Goal: Transaction & Acquisition: Obtain resource

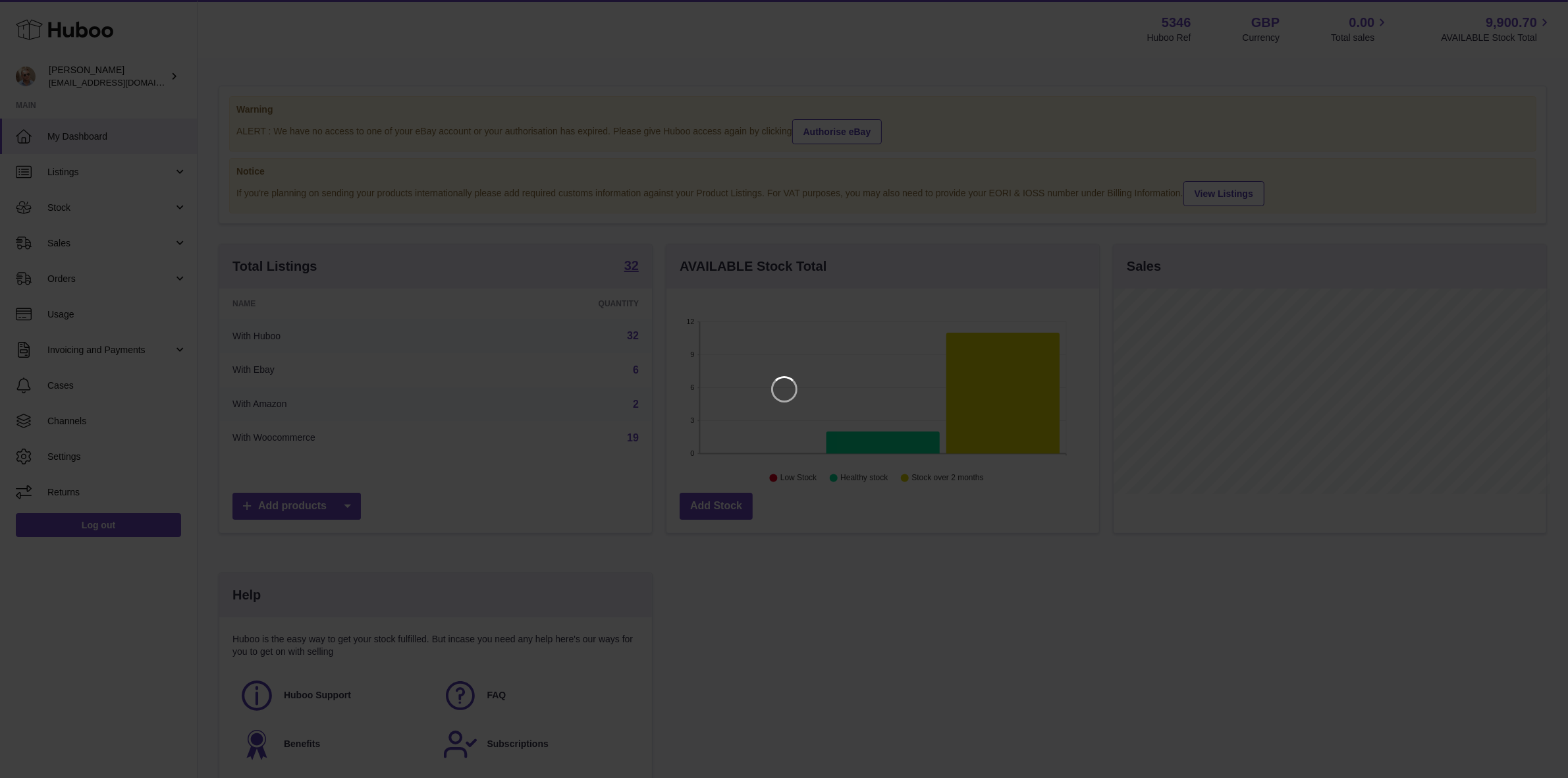
scroll to position [205, 437]
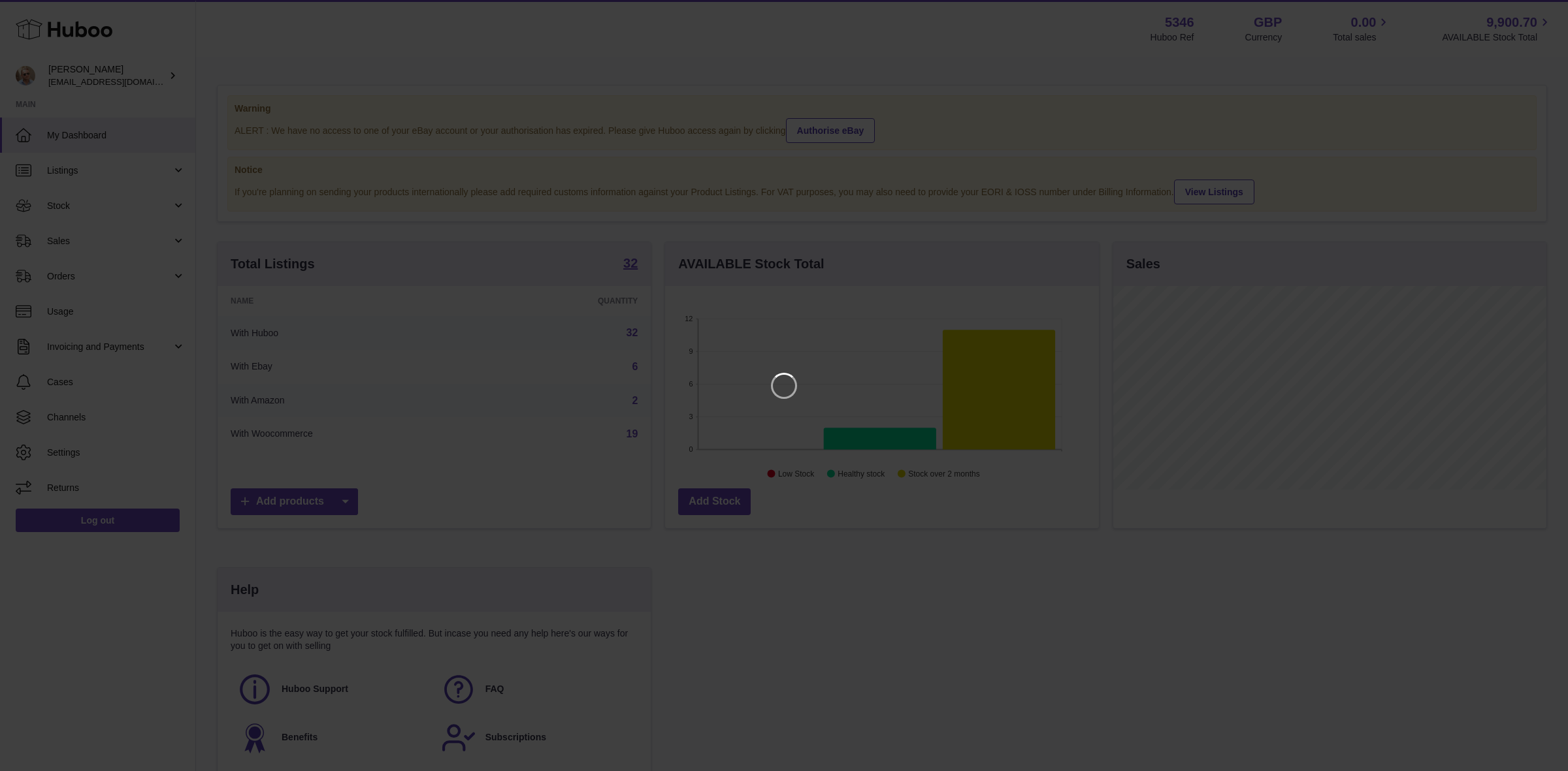
click at [991, 637] on iframe at bounding box center [784, 386] width 1516 height 719
click at [1536, 2] on div at bounding box center [784, 385] width 1568 height 771
click at [1534, 11] on icon "Close" at bounding box center [1534, 12] width 11 height 11
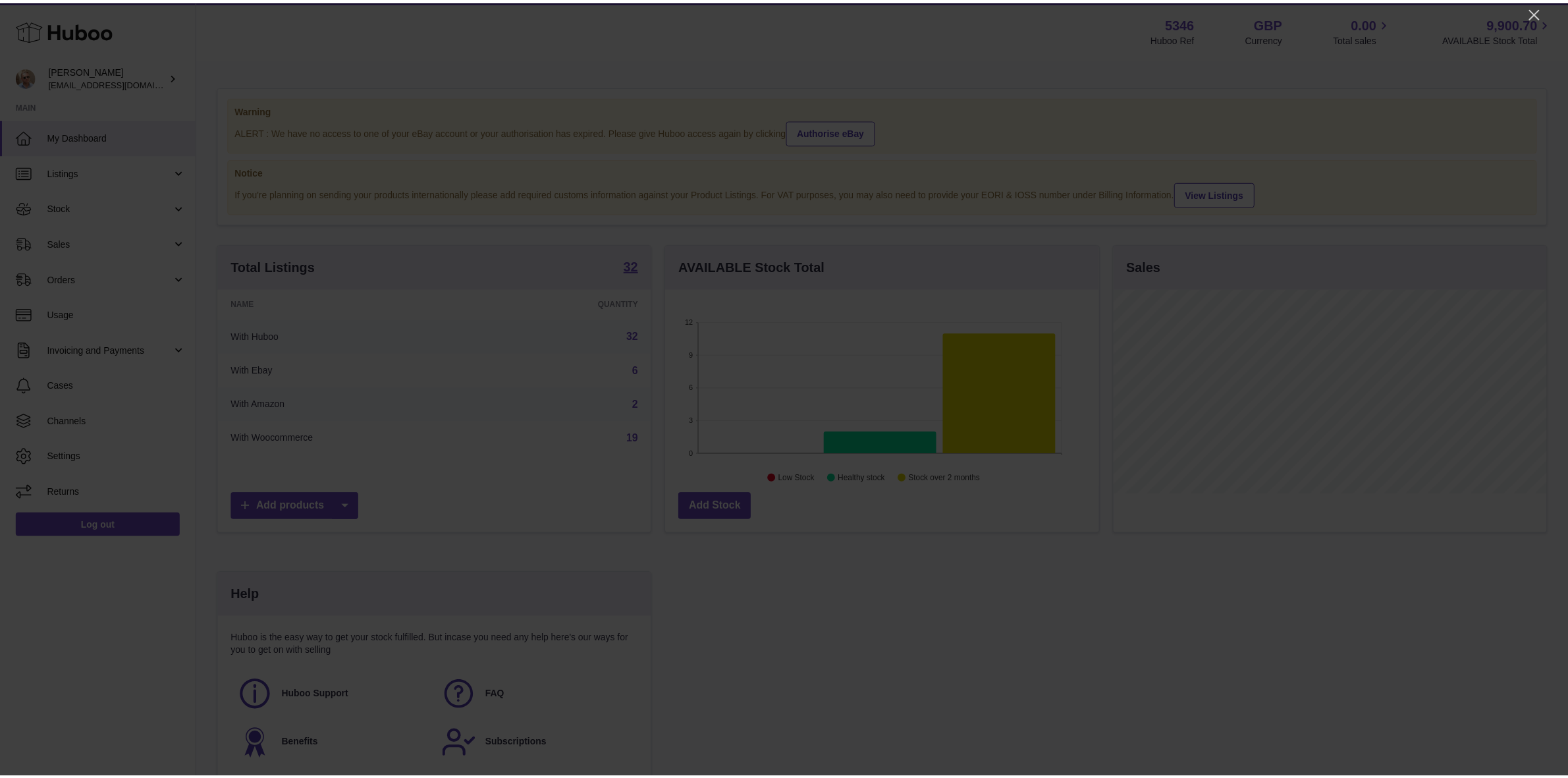
scroll to position [658796, 658196]
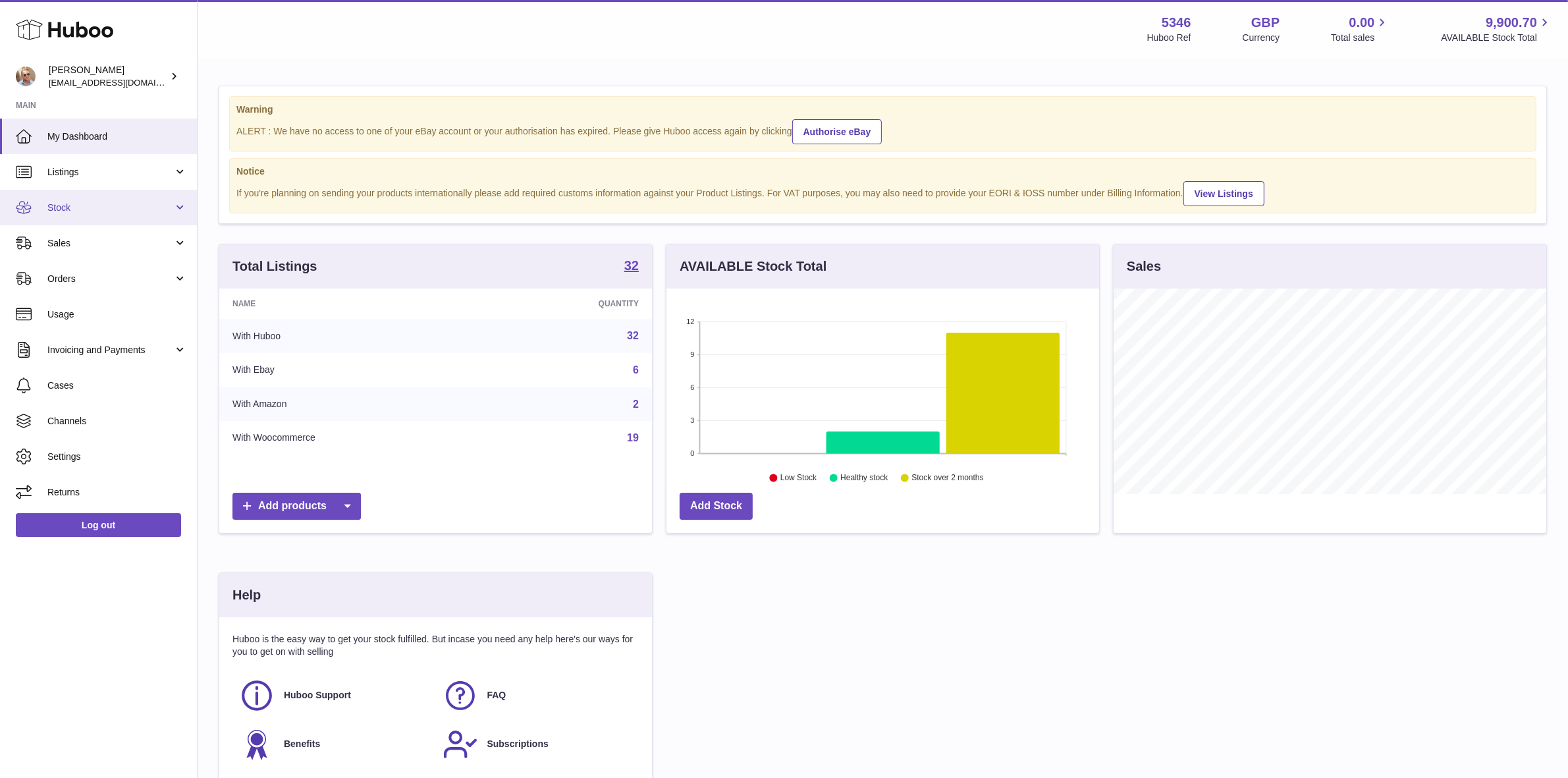
click at [66, 201] on span "Stock" at bounding box center [110, 208] width 126 height 12
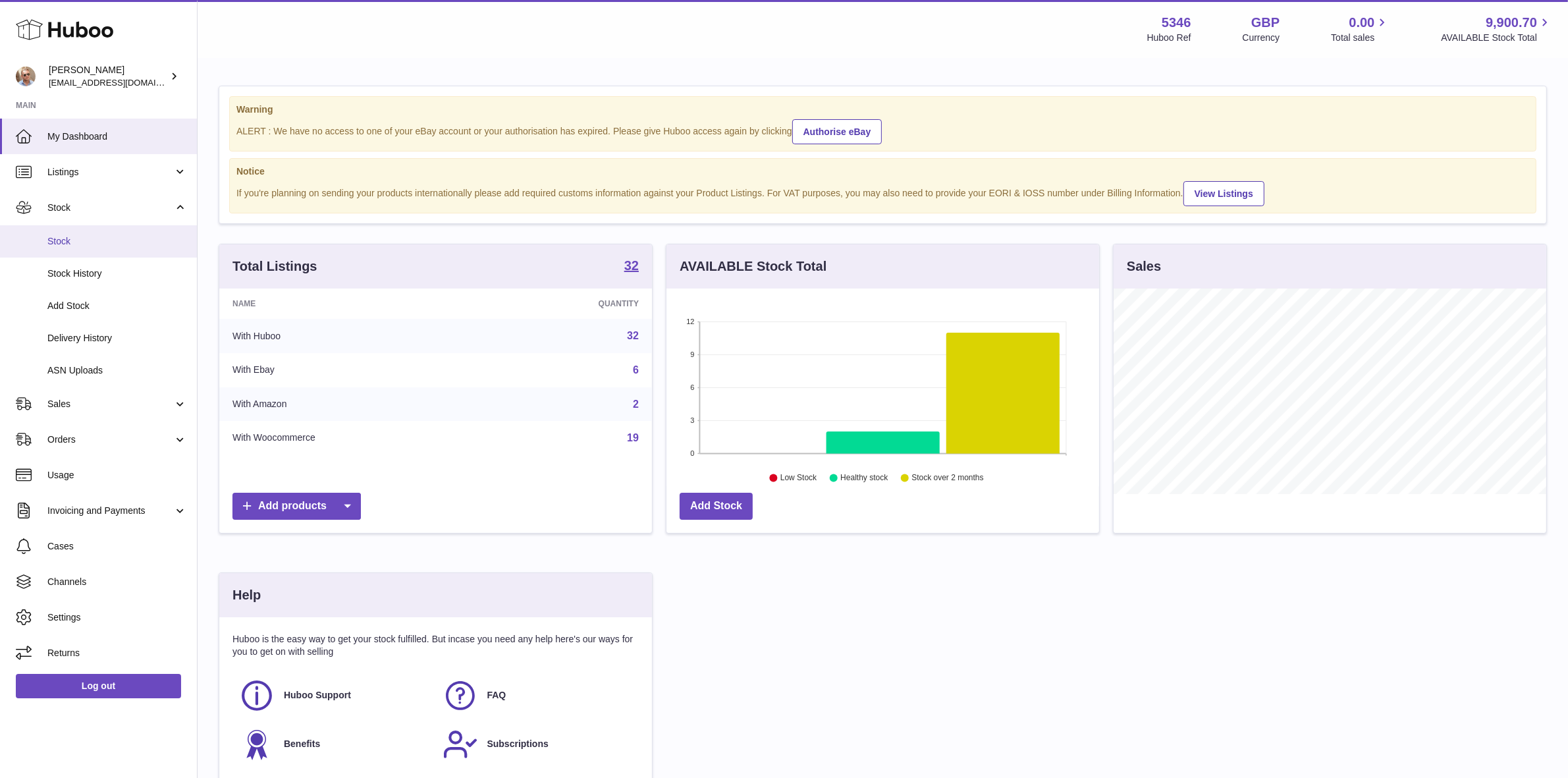
click at [71, 236] on span "Stock" at bounding box center [117, 241] width 140 height 12
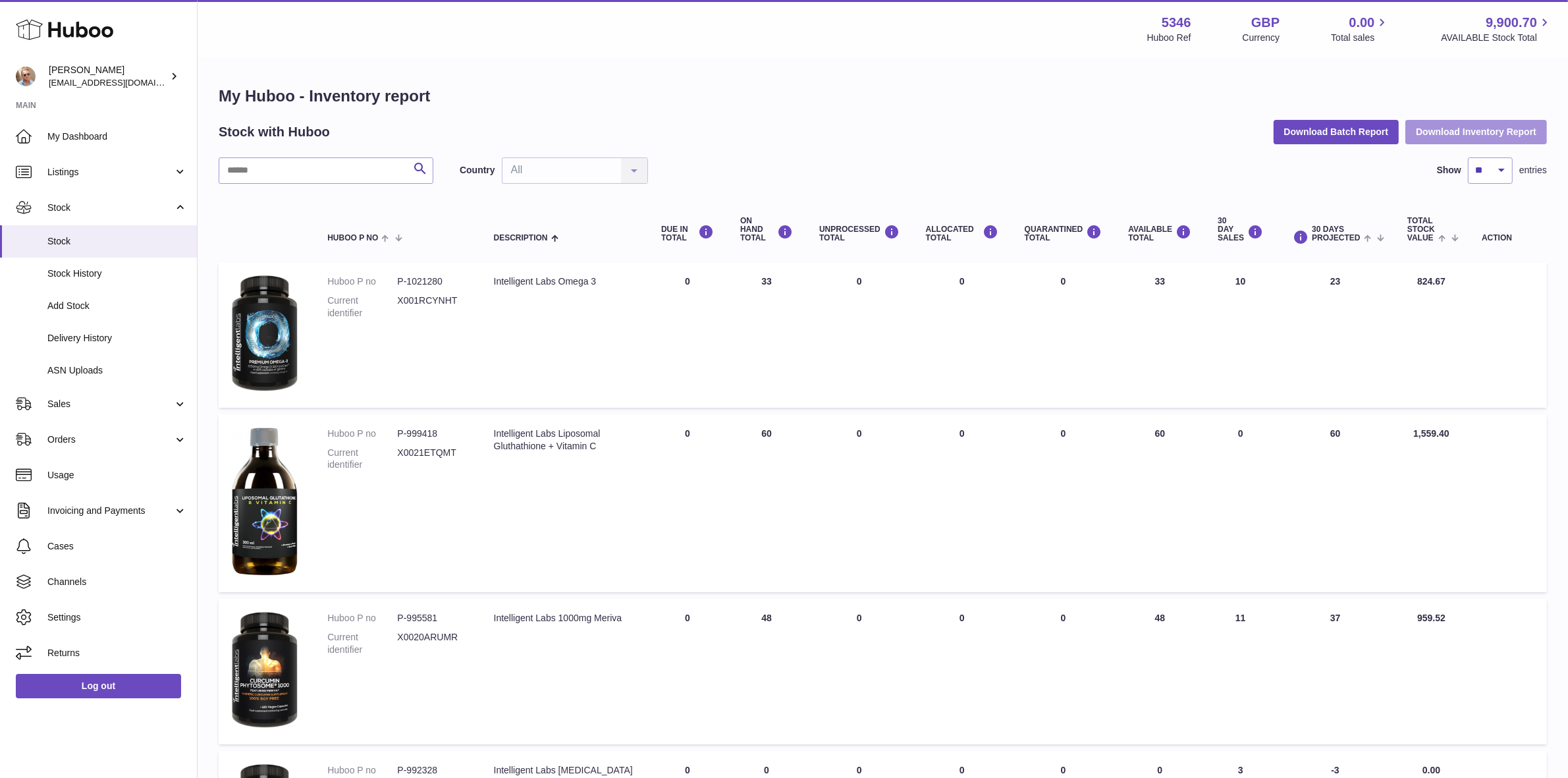
click at [1500, 129] on button "Download Inventory Report" at bounding box center [1476, 132] width 142 height 24
